Goal: Find specific page/section: Find specific page/section

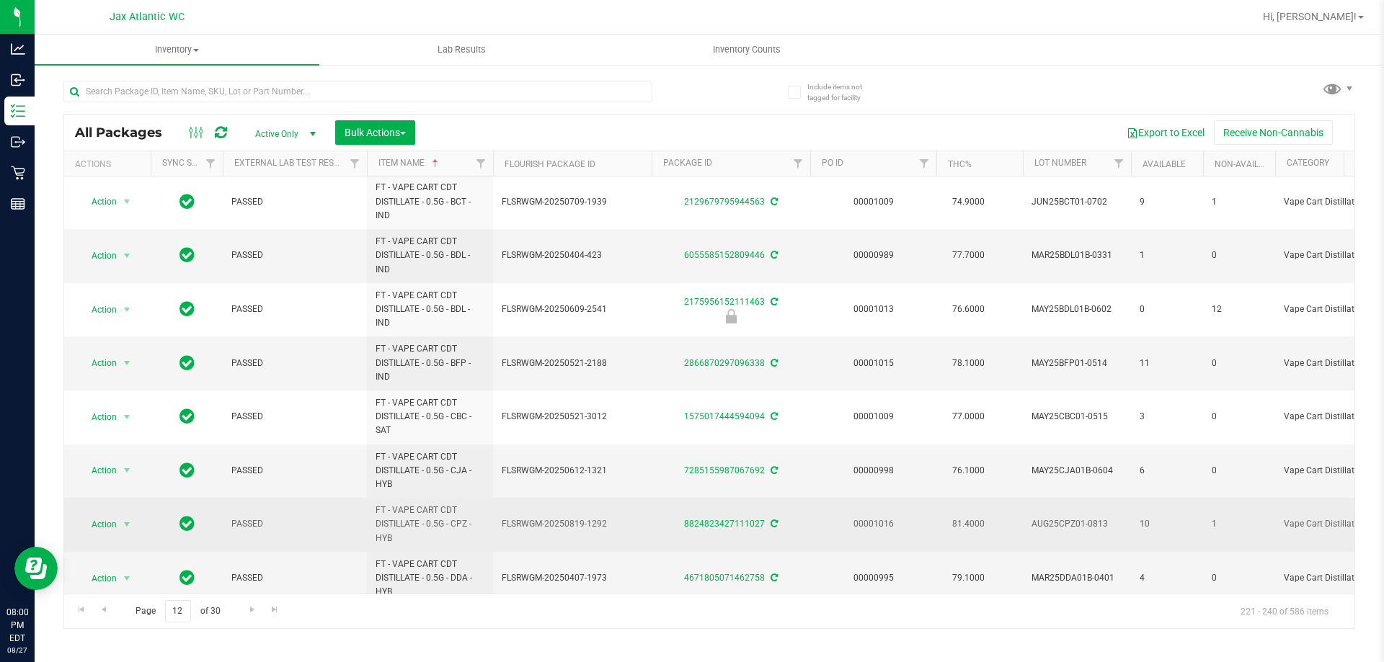
scroll to position [503, 0]
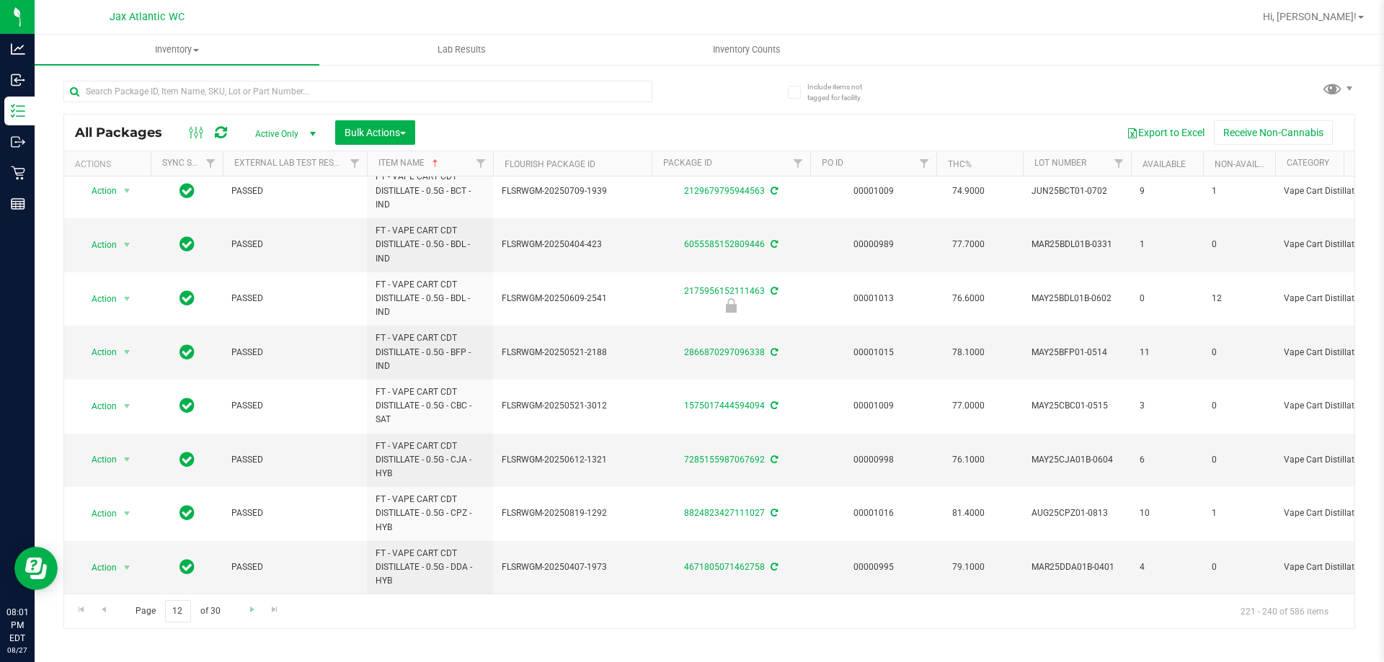
click at [249, 617] on link "Go to the next page" at bounding box center [251, 609] width 21 height 19
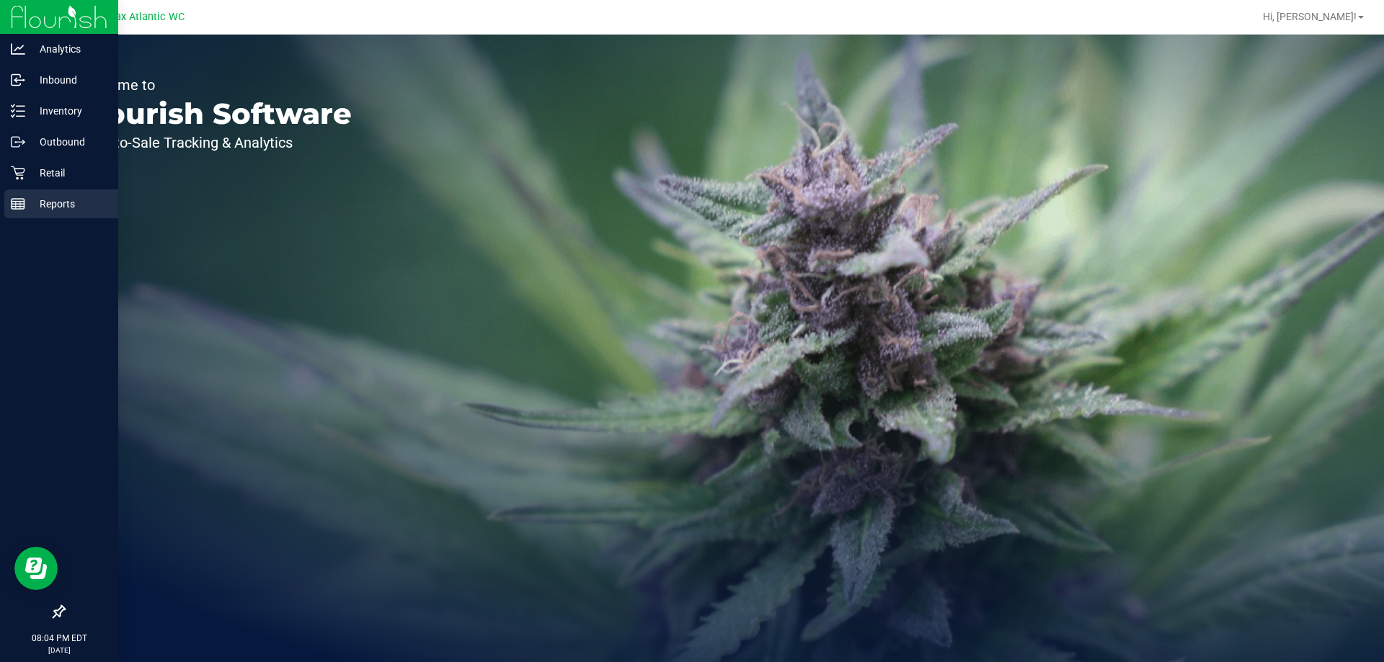
click at [24, 195] on div "Reports" at bounding box center [61, 204] width 114 height 29
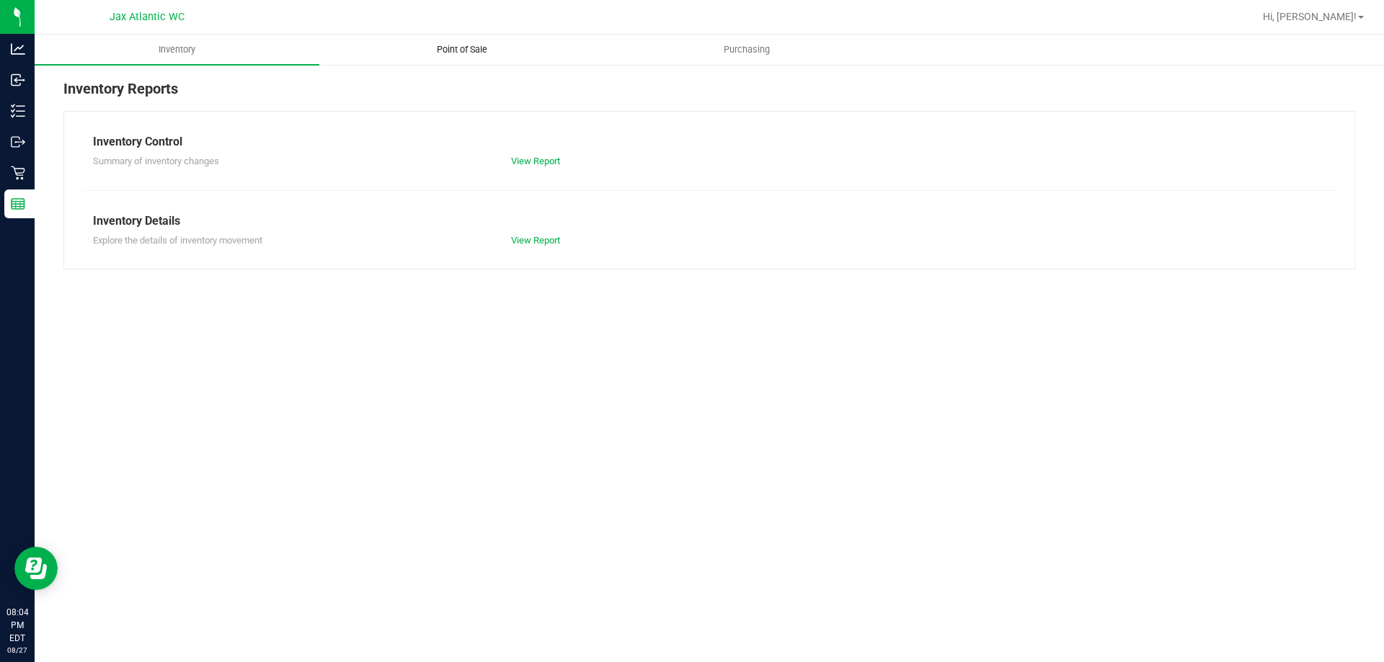
click at [434, 47] on span "Point of Sale" at bounding box center [461, 49] width 89 height 13
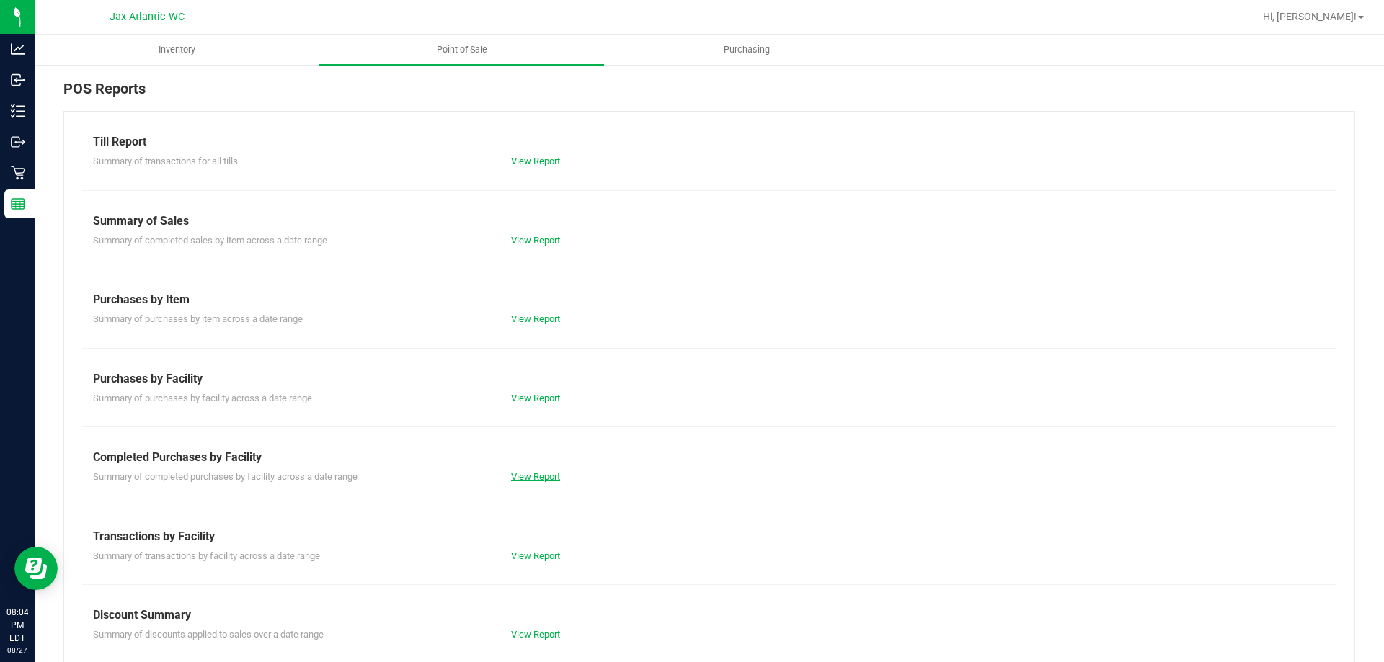
click at [526, 479] on link "View Report" at bounding box center [535, 476] width 49 height 11
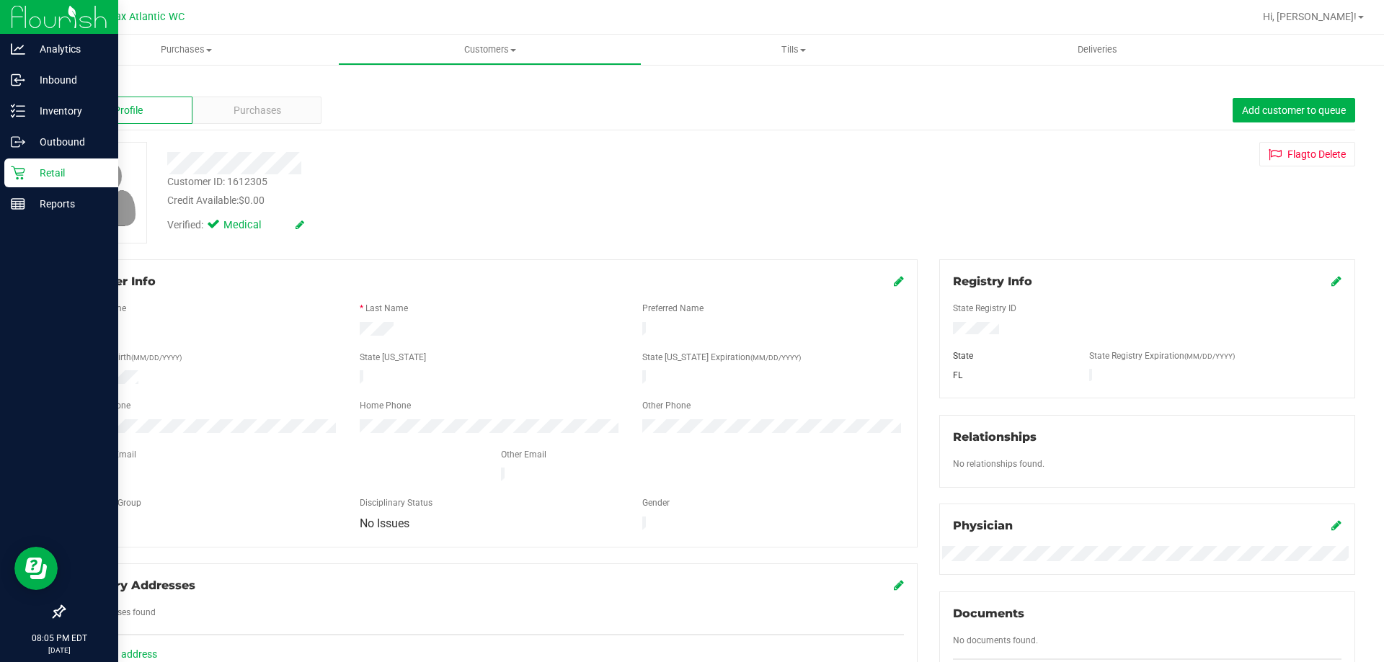
click at [14, 175] on icon at bounding box center [18, 173] width 14 height 14
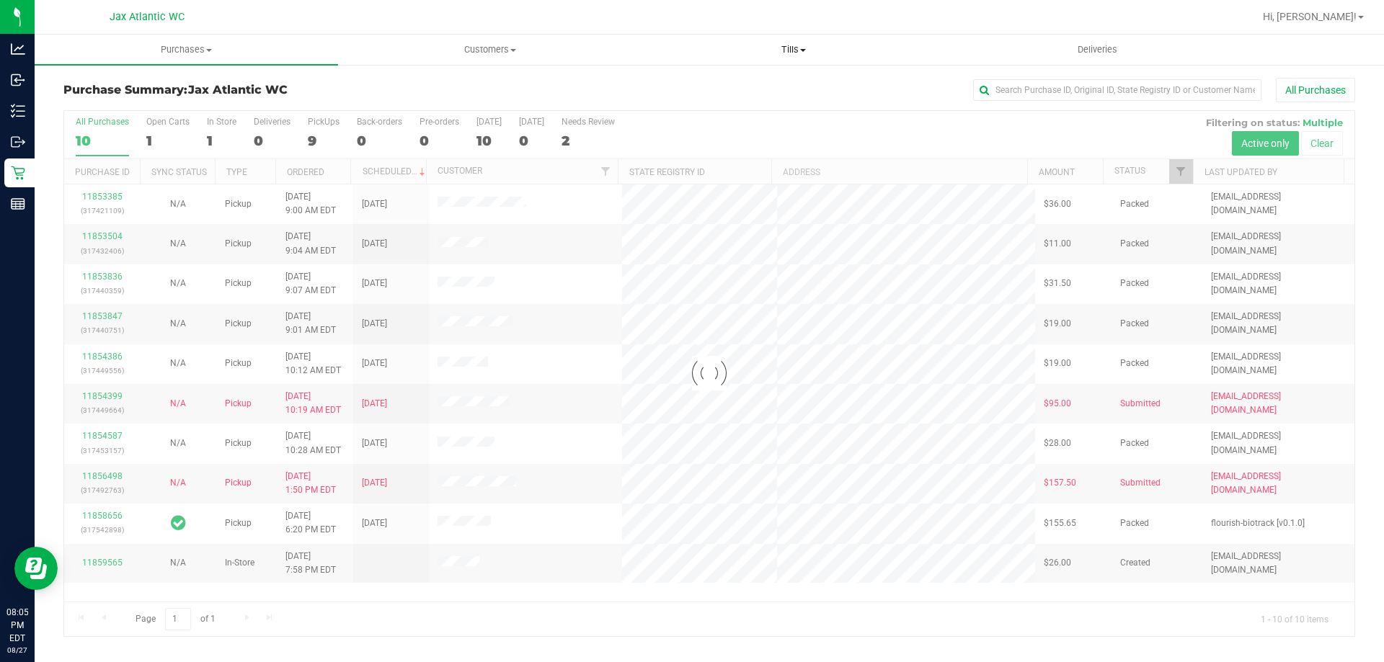
click at [789, 48] on span "Tills" at bounding box center [793, 49] width 302 height 13
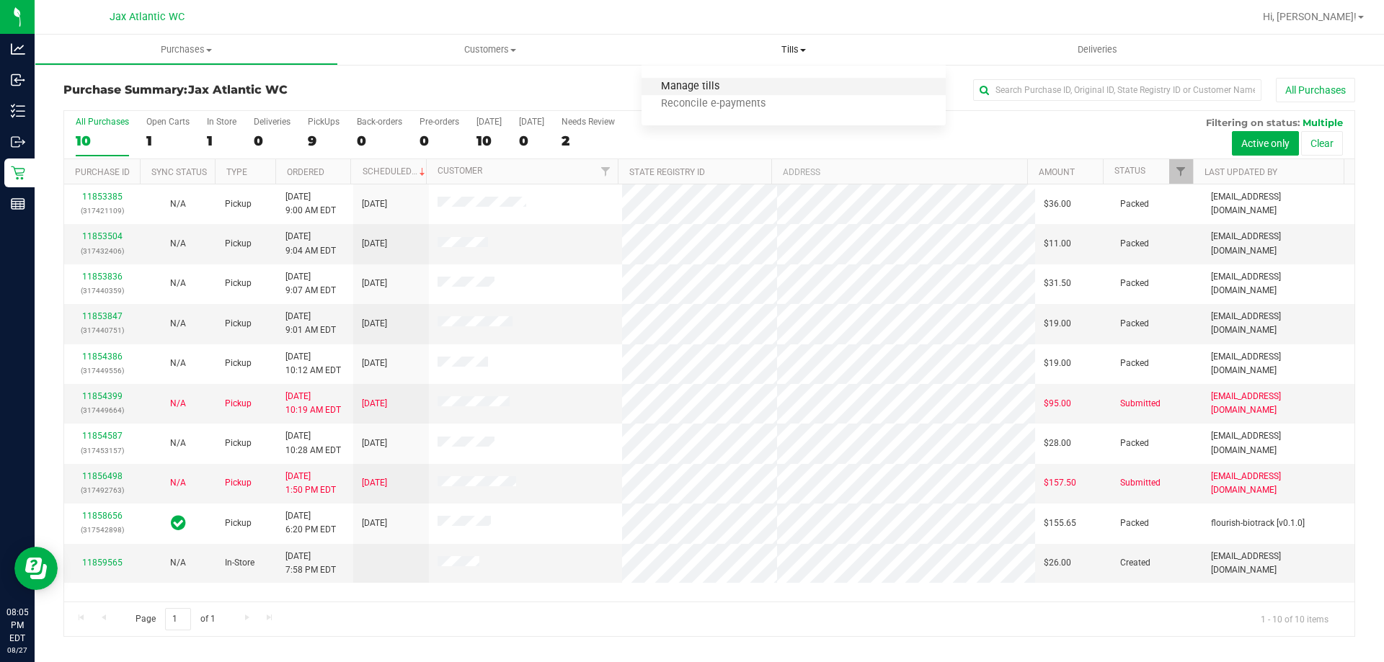
click at [685, 86] on span "Manage tills" at bounding box center [690, 87] width 97 height 12
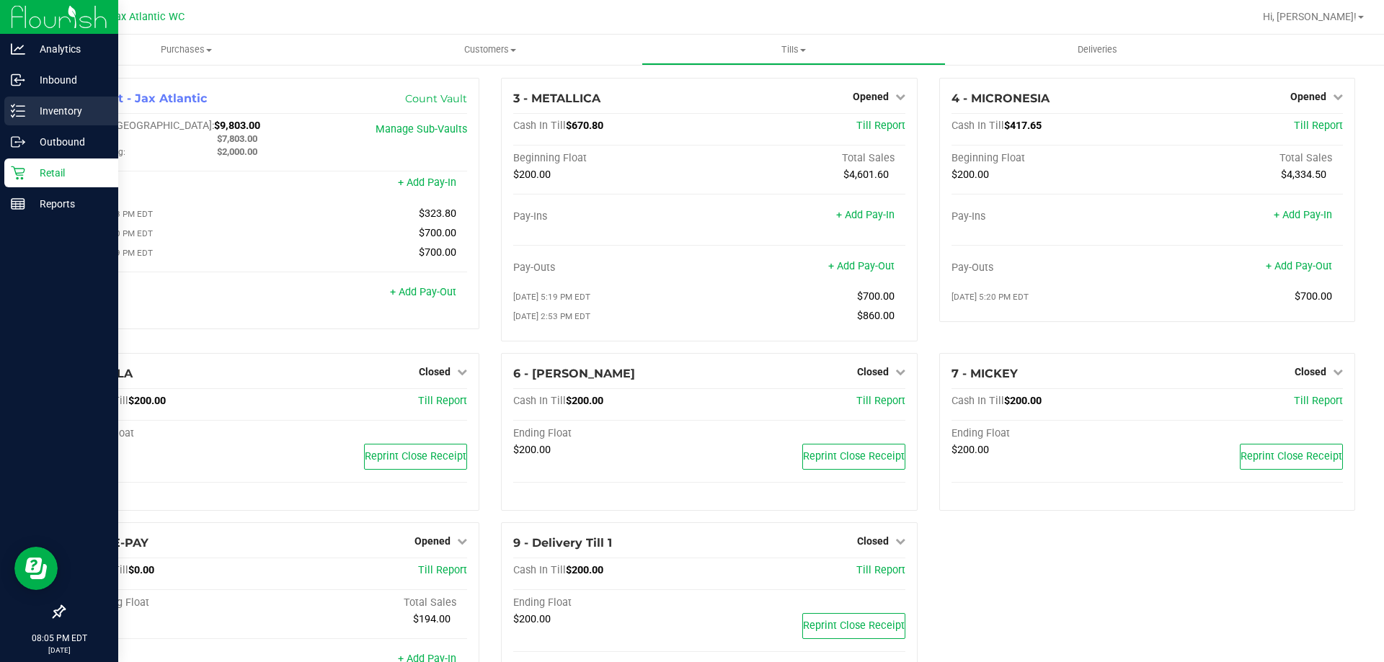
click at [15, 107] on icon at bounding box center [18, 111] width 14 height 14
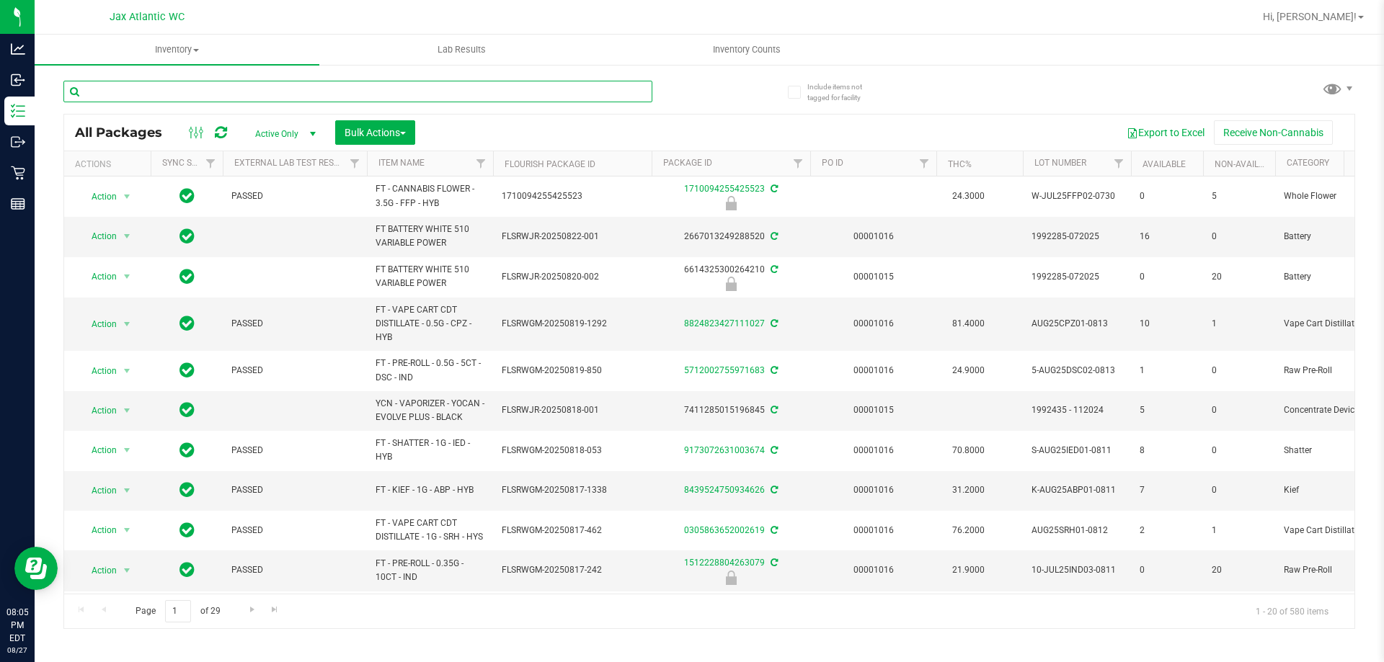
click at [147, 84] on input "text" at bounding box center [357, 92] width 589 height 22
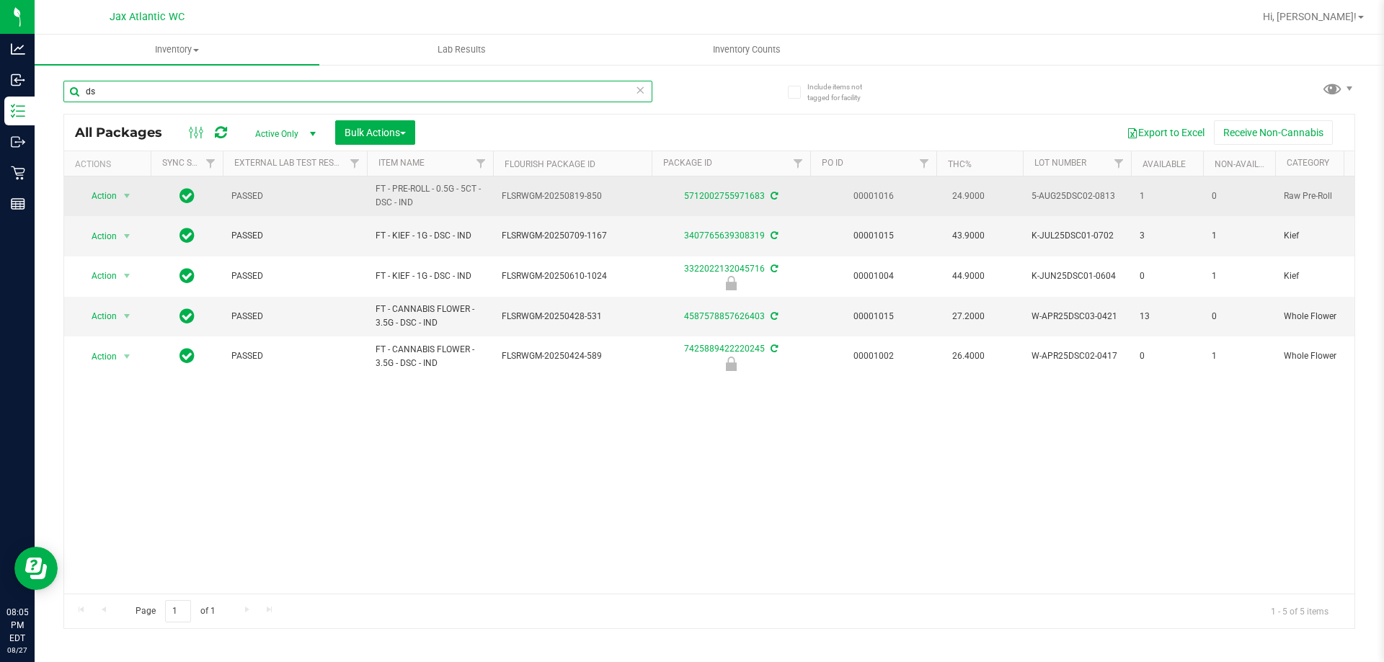
type input "d"
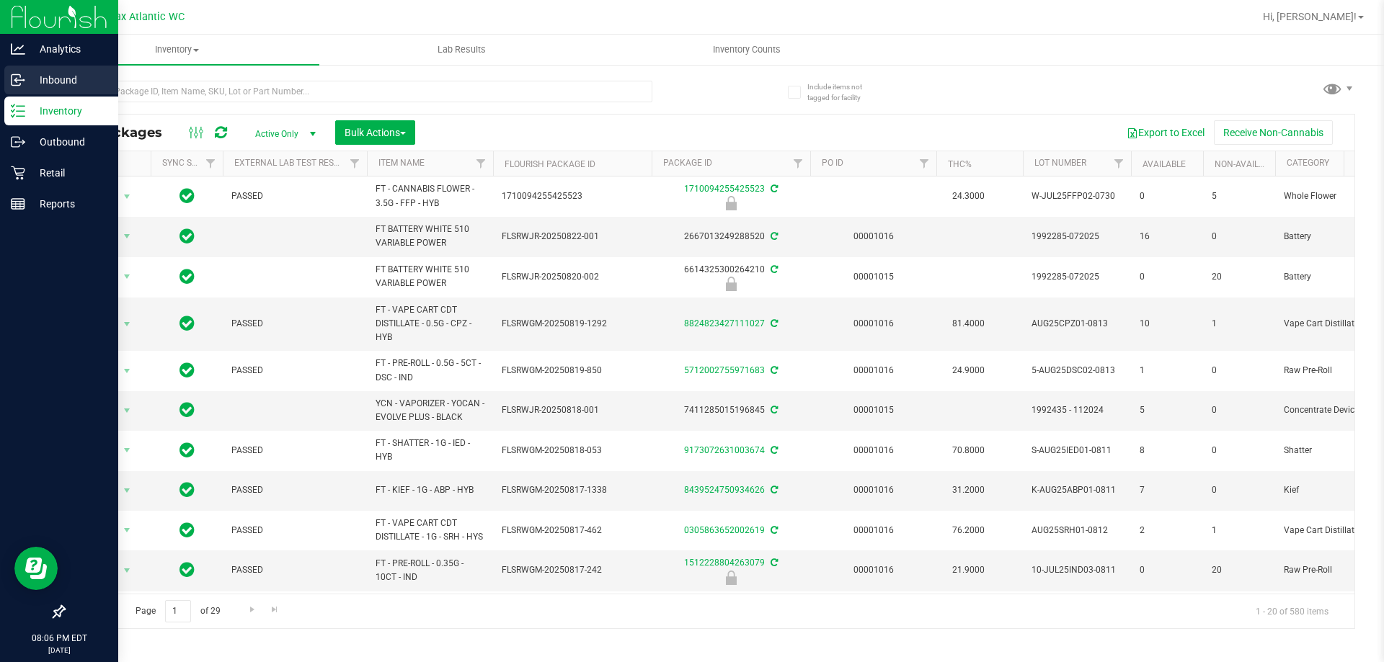
click at [34, 81] on p "Inbound" at bounding box center [68, 79] width 87 height 17
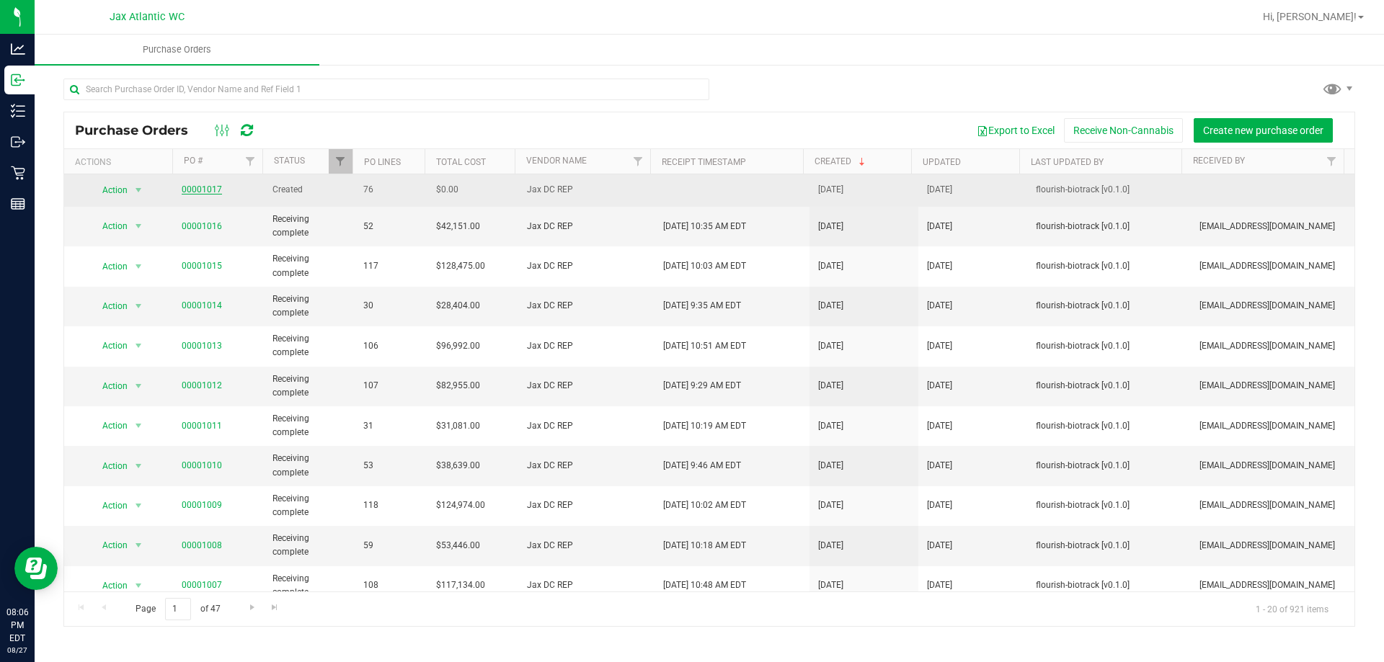
click at [195, 188] on link "00001017" at bounding box center [202, 190] width 40 height 10
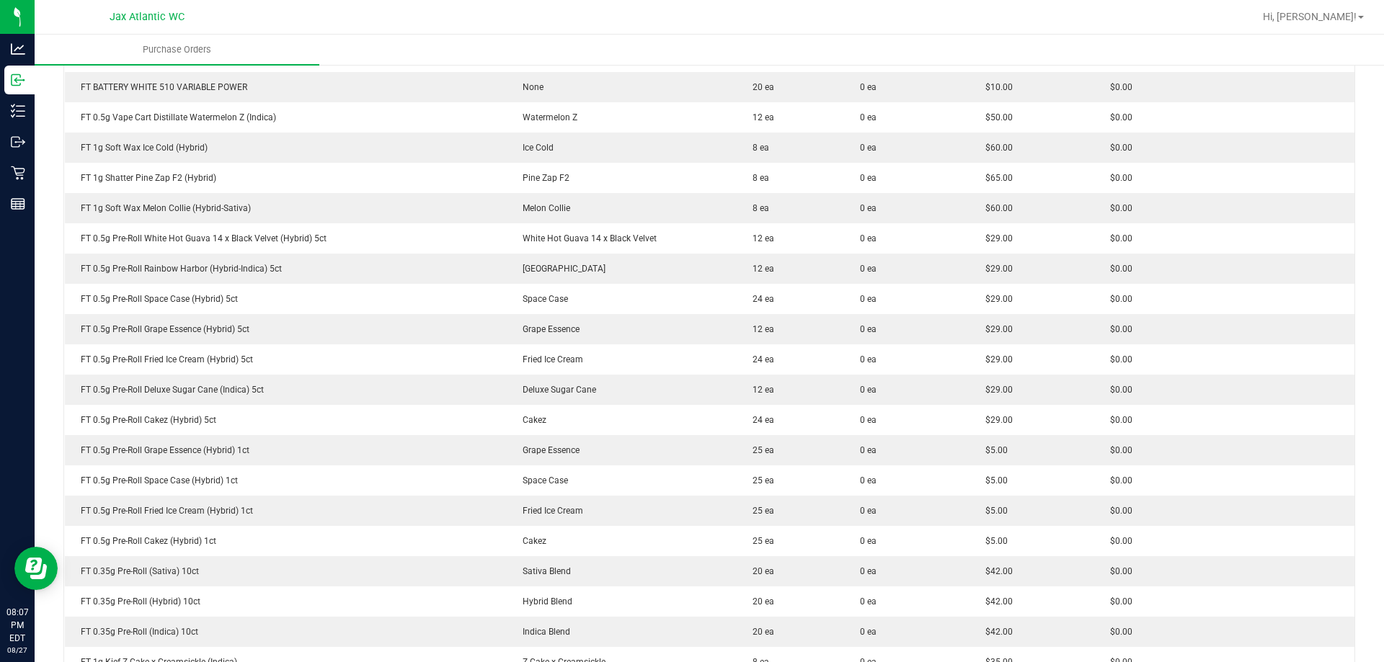
scroll to position [631, 0]
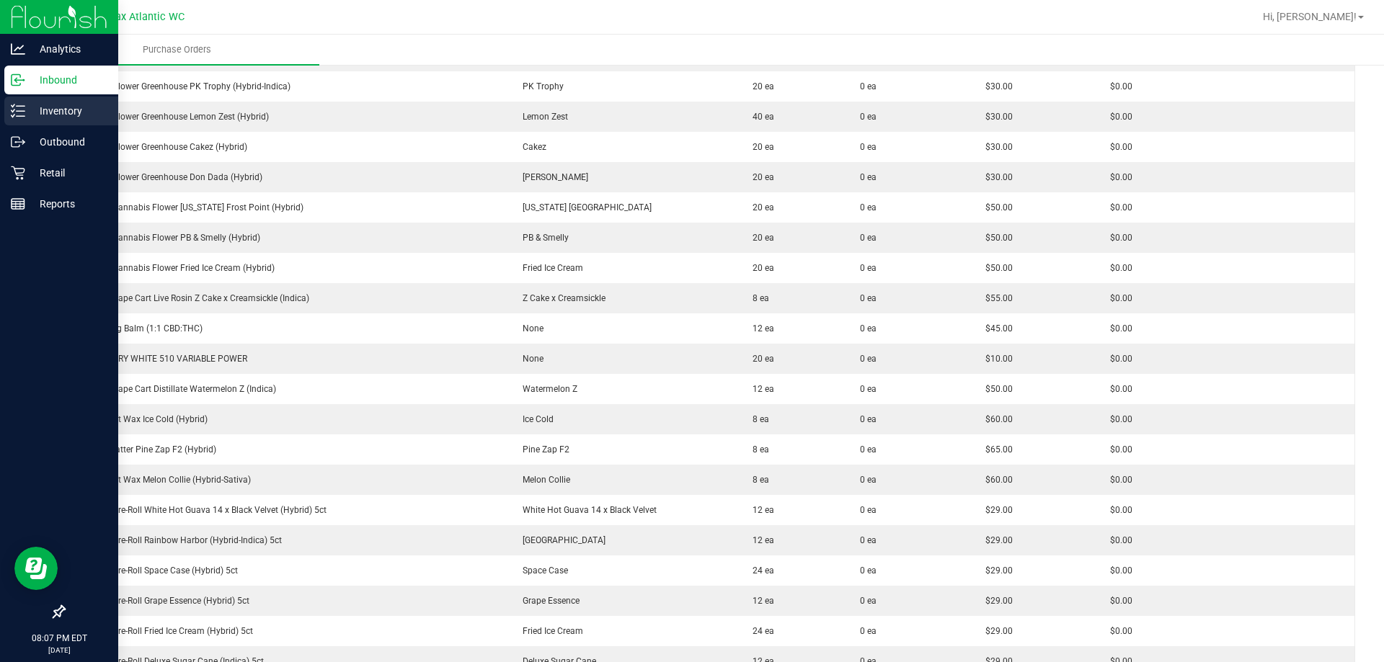
click at [14, 114] on icon at bounding box center [18, 111] width 14 height 14
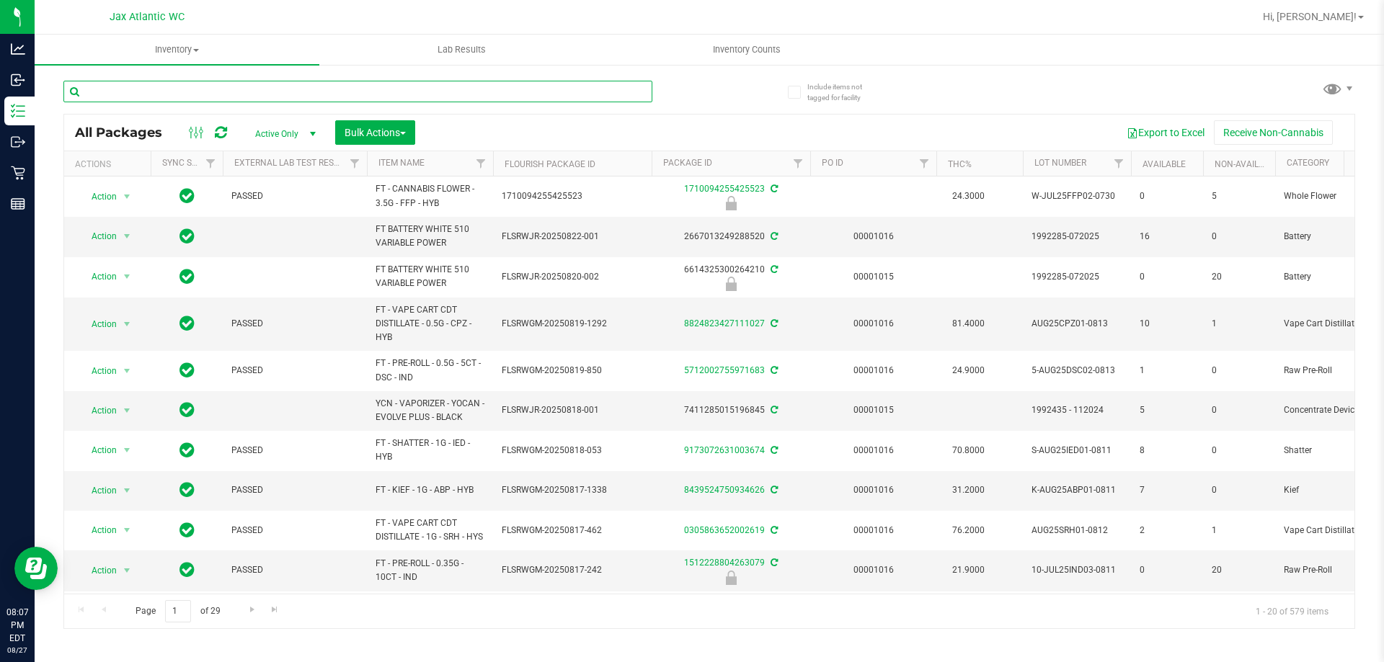
click at [118, 98] on input "text" at bounding box center [357, 92] width 589 height 22
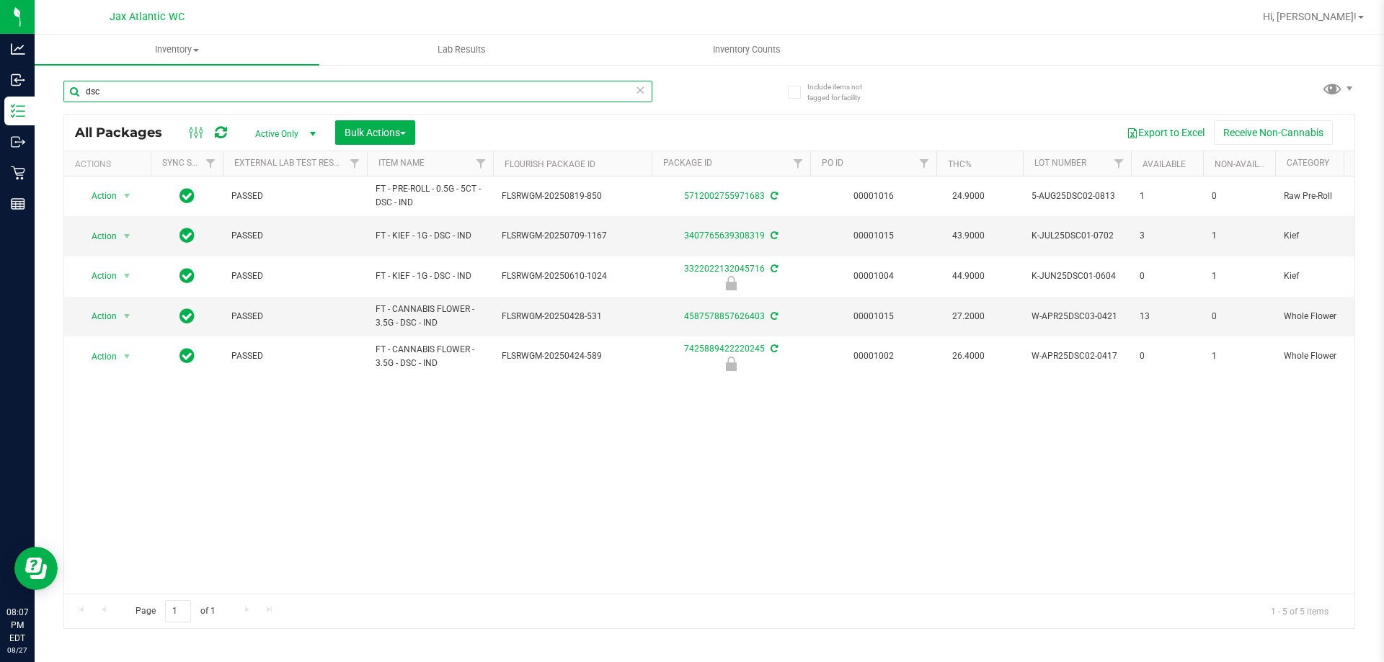
drag, startPoint x: 114, startPoint y: 89, endPoint x: 58, endPoint y: 97, distance: 56.7
click at [61, 96] on div "Include items not tagged for facility dsc All Packages Active Only Active Only …" at bounding box center [709, 283] width 1349 height 440
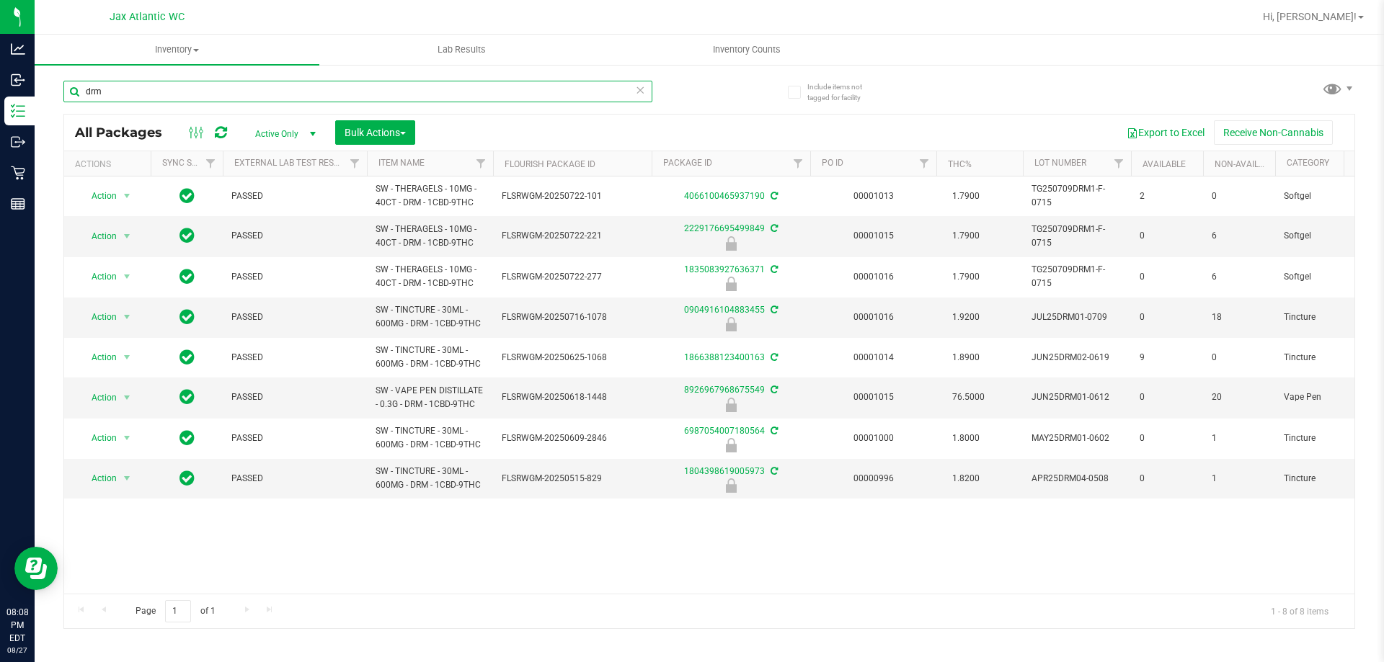
type input "drm"
